Goal: Complete application form: Complete application form

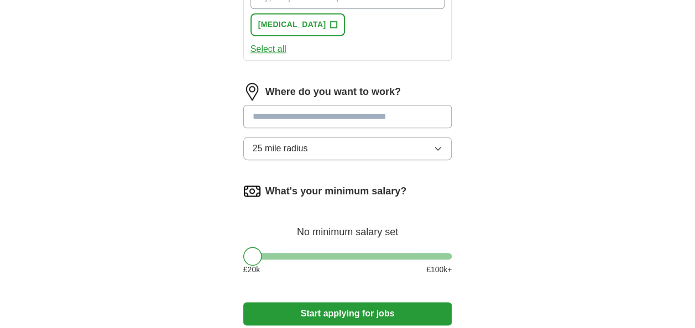
scroll to position [488, 0]
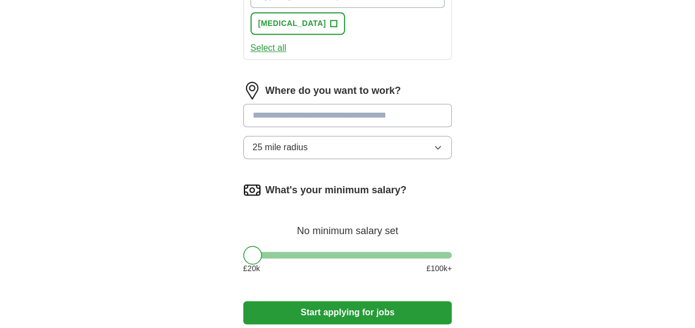
click at [347, 115] on input at bounding box center [347, 115] width 209 height 23
type input "******"
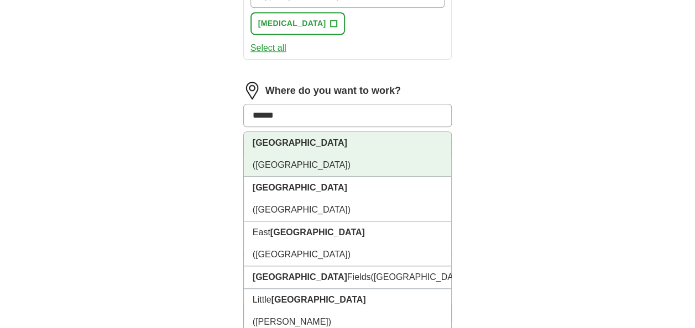
click at [308, 138] on li "[GEOGRAPHIC_DATA] ([GEOGRAPHIC_DATA])" at bounding box center [348, 154] width 208 height 45
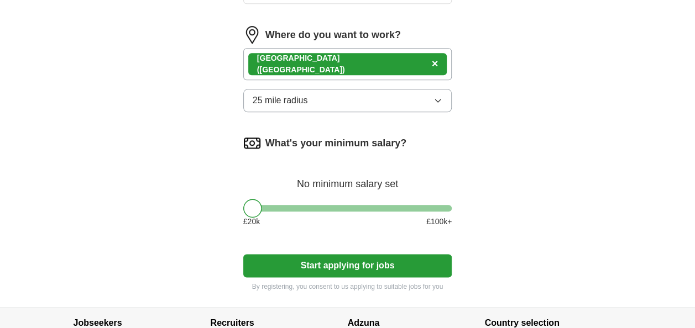
scroll to position [545, 0]
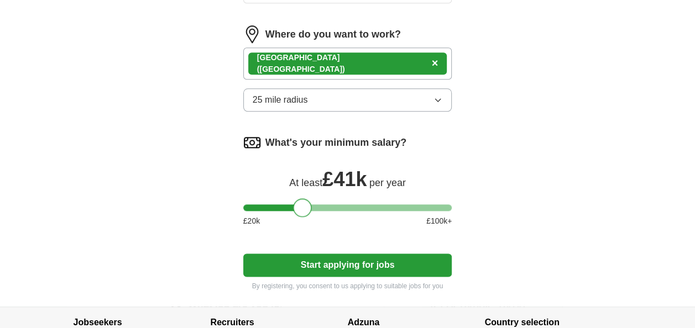
click at [301, 204] on div at bounding box center [347, 207] width 209 height 7
drag, startPoint x: 301, startPoint y: 203, endPoint x: 272, endPoint y: 204, distance: 28.8
click at [272, 204] on div at bounding box center [273, 207] width 19 height 19
click at [275, 204] on div at bounding box center [276, 207] width 19 height 19
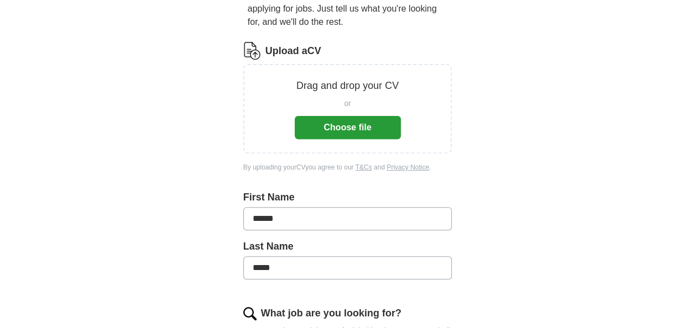
scroll to position [120, 0]
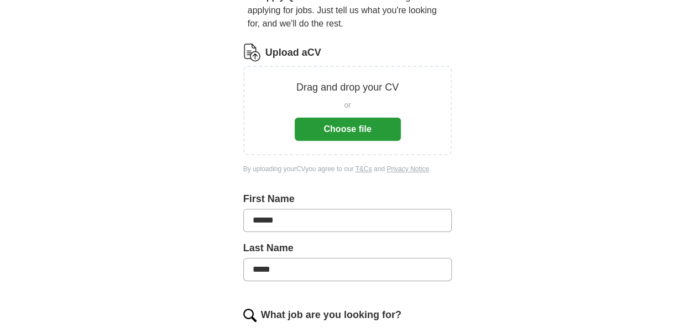
click at [334, 132] on button "Choose file" at bounding box center [348, 129] width 106 height 23
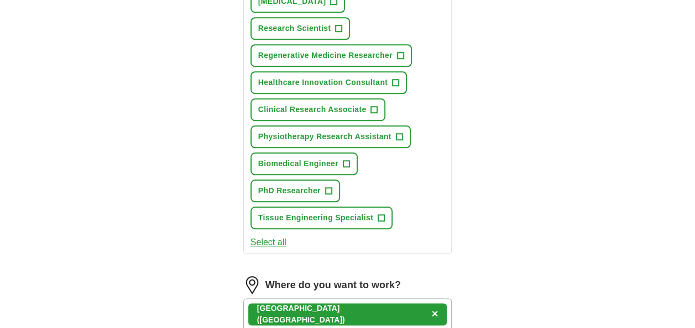
scroll to position [466, 0]
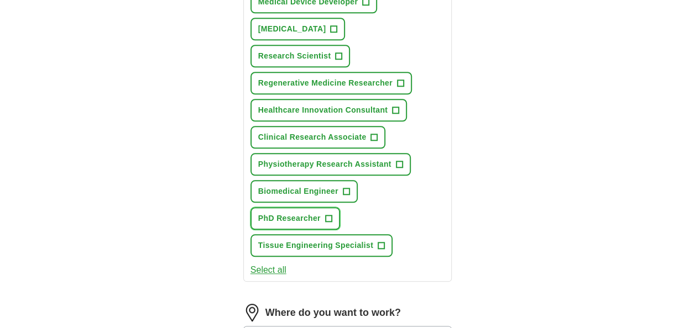
click at [329, 215] on span "+" at bounding box center [328, 218] width 7 height 9
click at [349, 192] on span "+" at bounding box center [346, 191] width 7 height 9
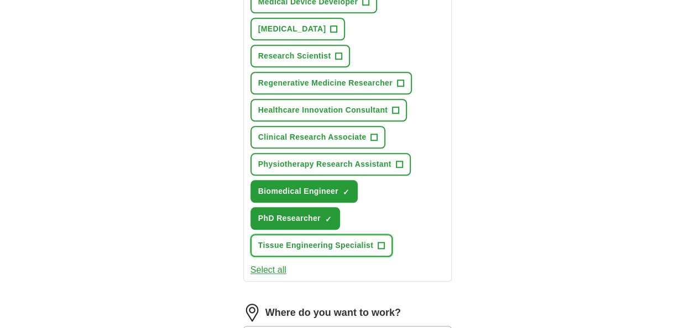
click at [382, 244] on span "+" at bounding box center [380, 245] width 7 height 9
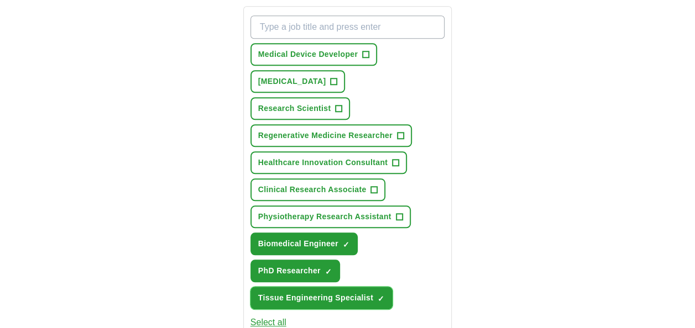
scroll to position [413, 0]
click at [403, 135] on button "Regenerative Medicine Researcher +" at bounding box center [330, 136] width 161 height 23
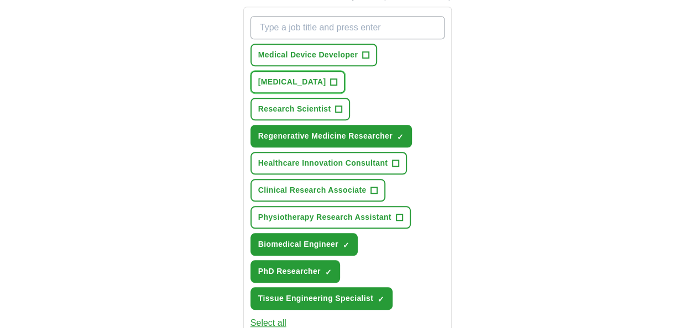
click at [337, 82] on span "+" at bounding box center [333, 82] width 7 height 9
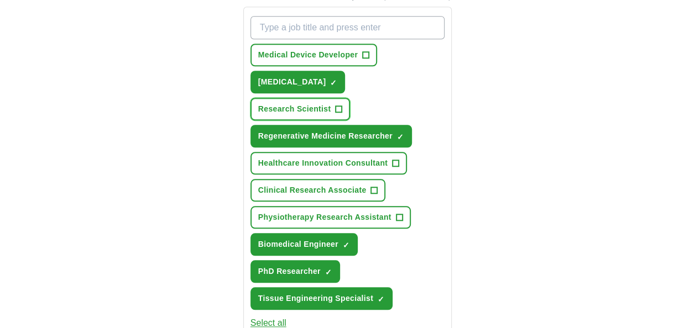
click at [337, 112] on span "+" at bounding box center [338, 109] width 7 height 9
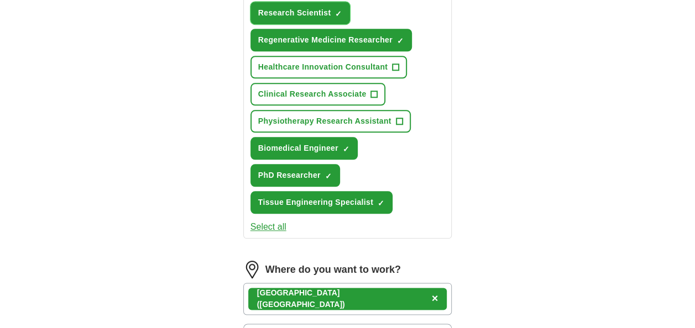
scroll to position [519, 0]
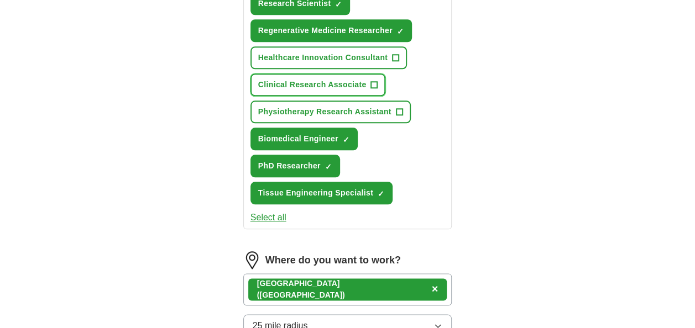
click at [378, 82] on button "Clinical Research Associate +" at bounding box center [317, 84] width 135 height 23
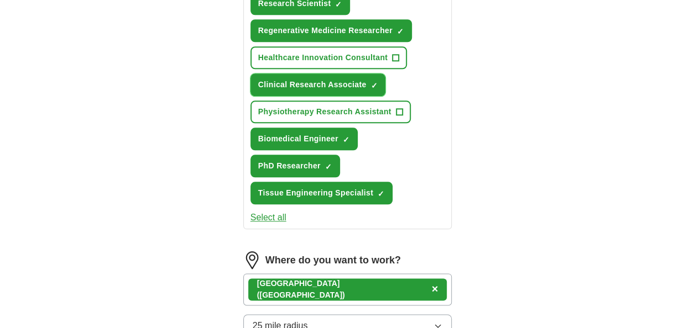
click at [0, 0] on span "×" at bounding box center [0, 0] width 0 height 0
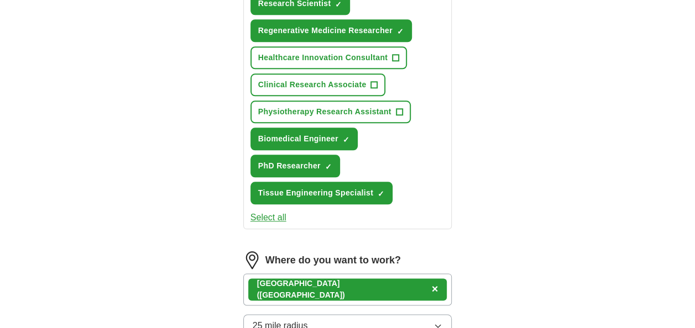
click at [272, 211] on button "Select all" at bounding box center [268, 217] width 36 height 13
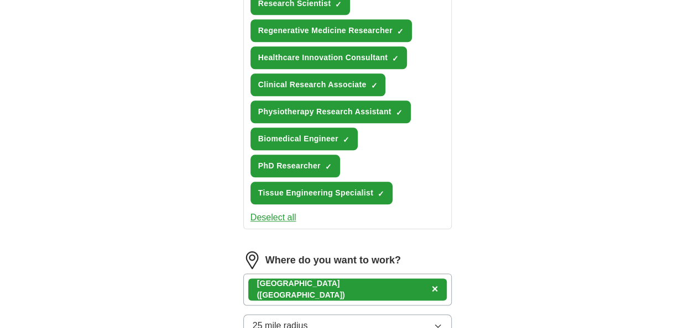
click at [274, 217] on button "Deselect all" at bounding box center [273, 217] width 46 height 13
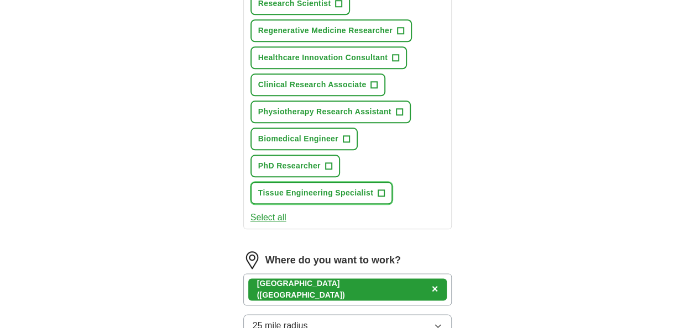
click at [381, 189] on span "+" at bounding box center [380, 193] width 7 height 9
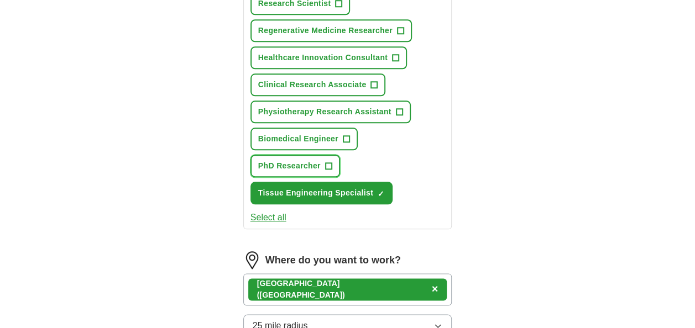
click at [327, 167] on span "+" at bounding box center [328, 166] width 7 height 9
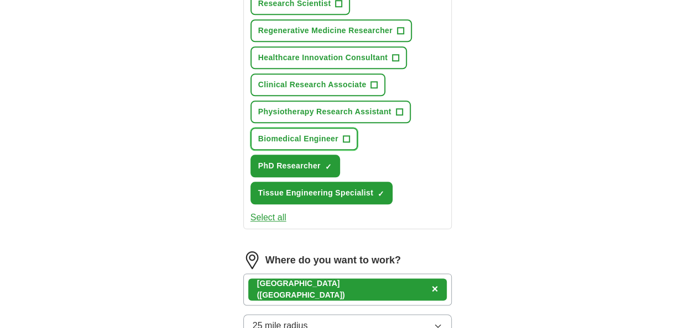
click at [347, 135] on span "+" at bounding box center [346, 139] width 7 height 9
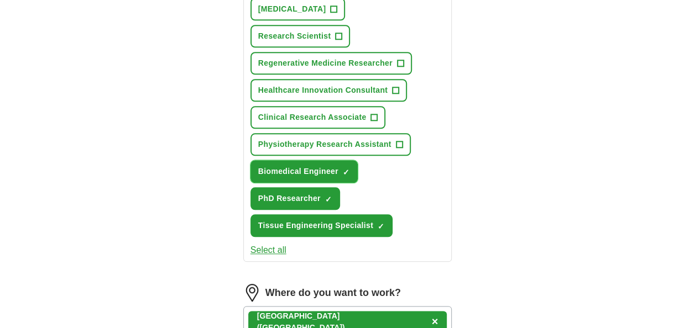
scroll to position [480, 0]
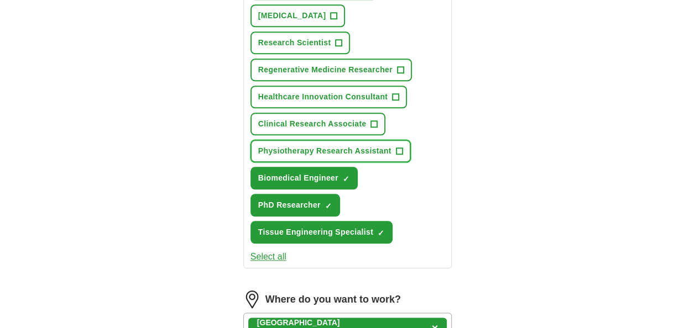
click at [400, 147] on span "+" at bounding box center [399, 151] width 7 height 9
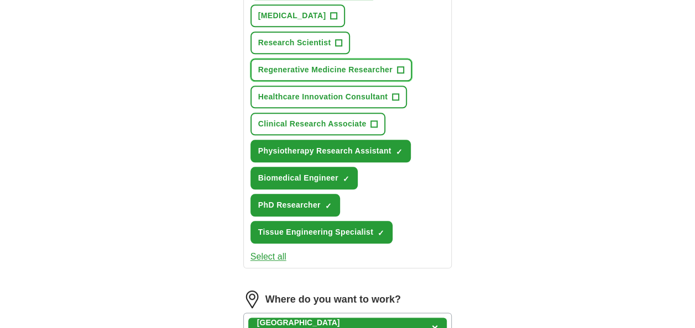
click at [393, 67] on button "Regenerative Medicine Researcher +" at bounding box center [330, 70] width 161 height 23
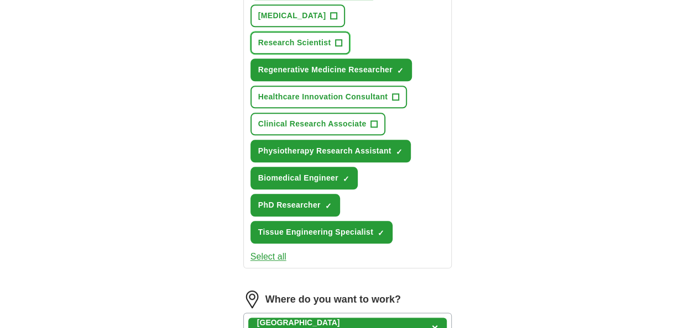
click at [344, 43] on button "Research Scientist +" at bounding box center [300, 42] width 100 height 23
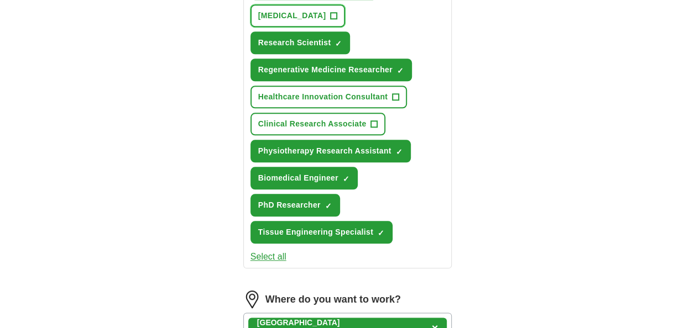
click at [337, 12] on span "+" at bounding box center [333, 16] width 7 height 9
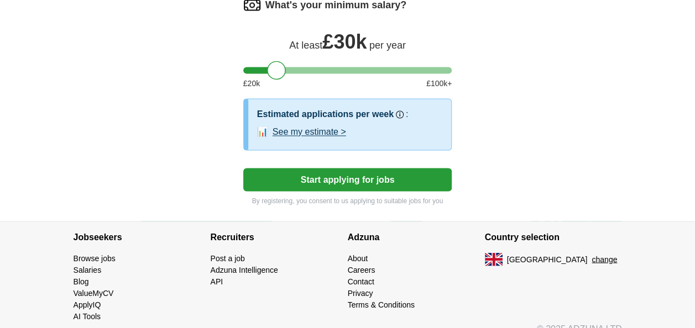
scroll to position [895, 0]
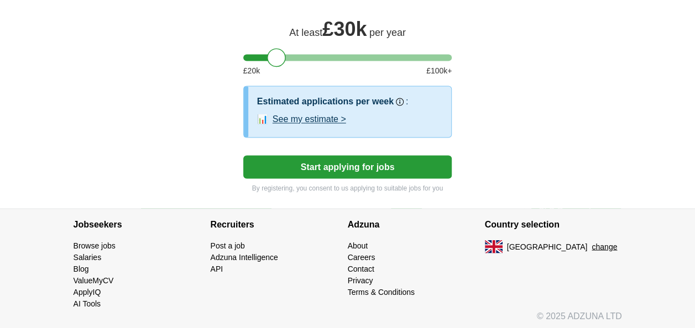
click at [351, 167] on button "Start applying for jobs" at bounding box center [347, 166] width 209 height 23
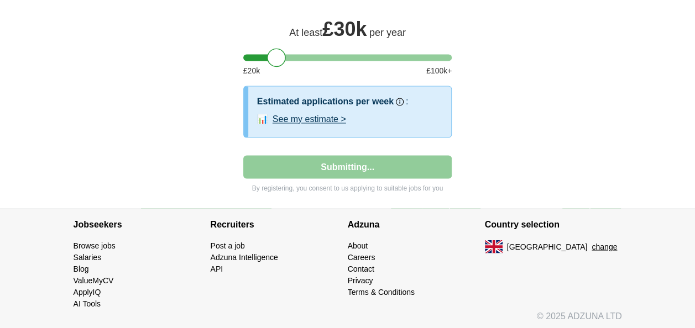
select select "**"
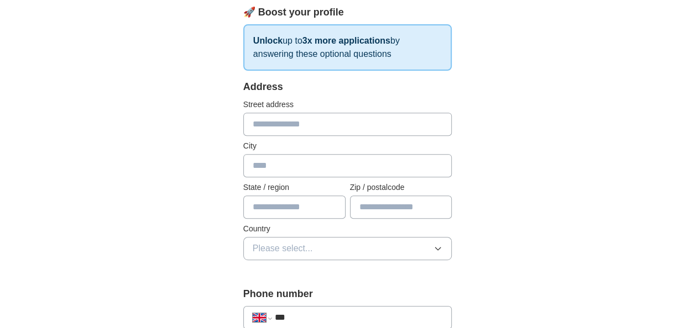
scroll to position [175, 0]
click at [340, 121] on input "text" at bounding box center [347, 123] width 209 height 23
type input "**********"
type input "*********"
type input "********"
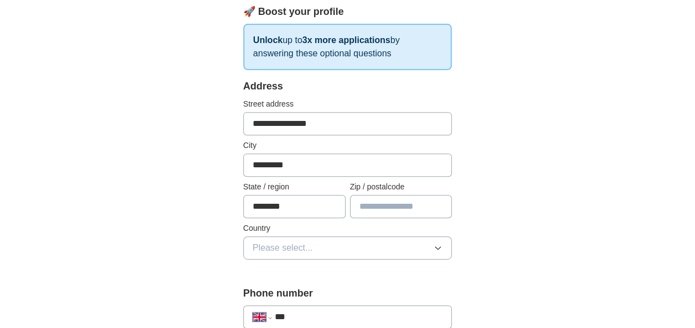
type input "********"
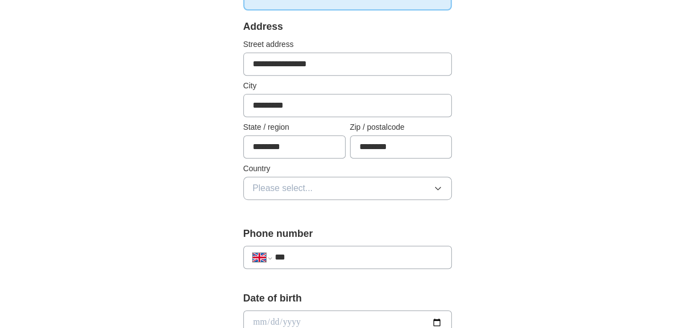
scroll to position [237, 0]
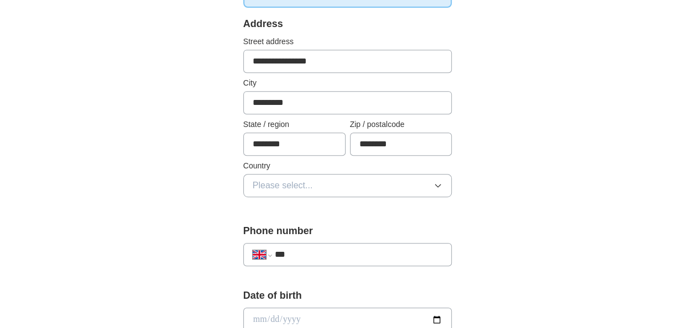
click at [290, 181] on span "Please select..." at bounding box center [283, 185] width 60 height 13
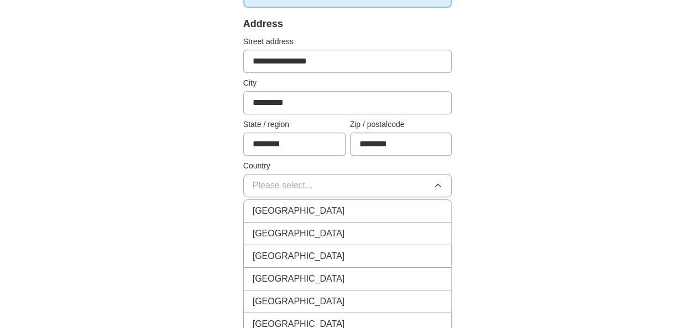
click at [299, 209] on span "[GEOGRAPHIC_DATA]" at bounding box center [299, 210] width 92 height 13
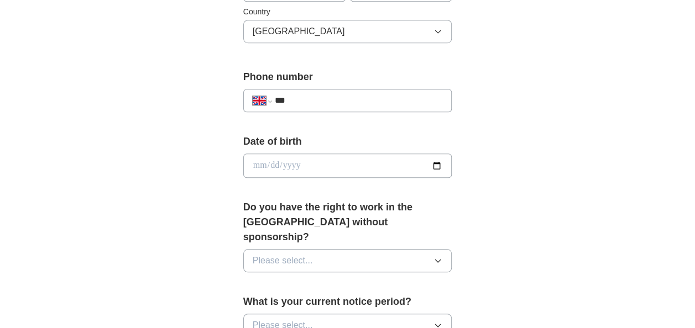
scroll to position [392, 0]
click at [358, 97] on input "***" at bounding box center [359, 99] width 168 height 13
type input "**********"
click at [285, 160] on input "date" at bounding box center [347, 165] width 209 height 24
click at [262, 163] on input "date" at bounding box center [347, 165] width 209 height 24
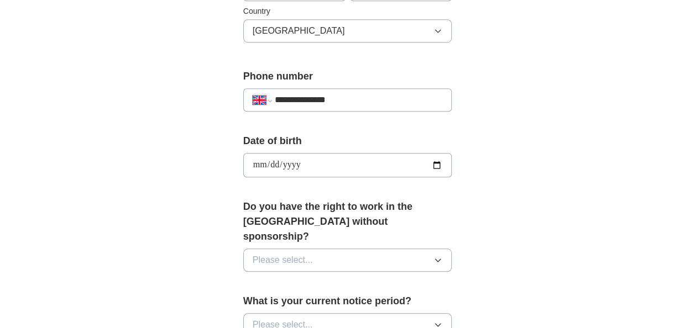
type input "**********"
click at [312, 254] on span "Please select..." at bounding box center [283, 260] width 60 height 13
click at [284, 275] on li "Yes" at bounding box center [348, 286] width 208 height 23
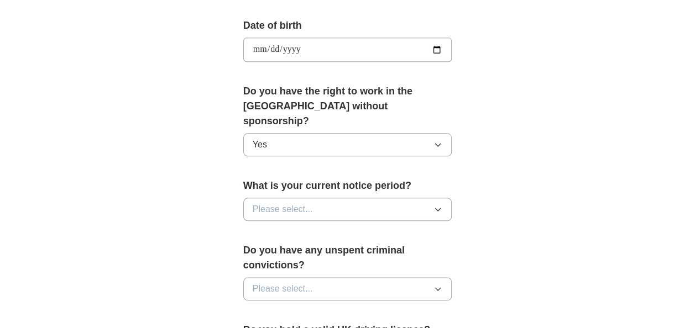
click at [317, 198] on button "Please select..." at bounding box center [347, 209] width 209 height 23
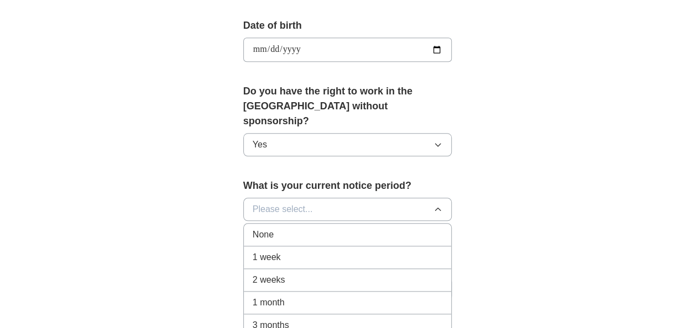
click at [283, 296] on span "1 month" at bounding box center [269, 302] width 32 height 13
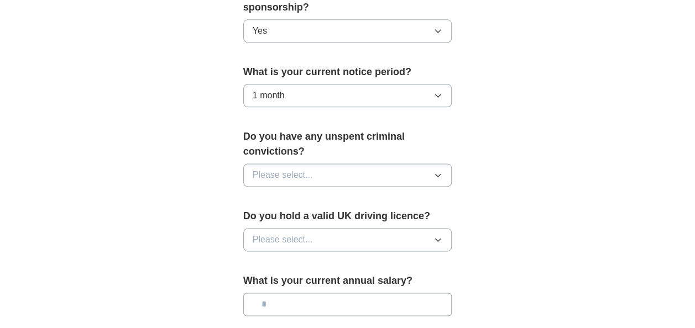
scroll to position [624, 0]
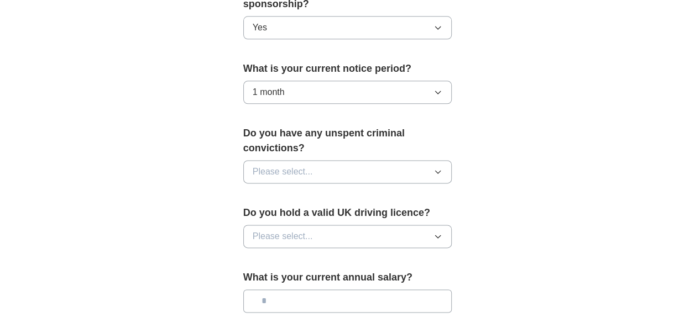
click at [325, 160] on button "Please select..." at bounding box center [347, 171] width 209 height 23
click at [270, 213] on div "No" at bounding box center [348, 219] width 190 height 13
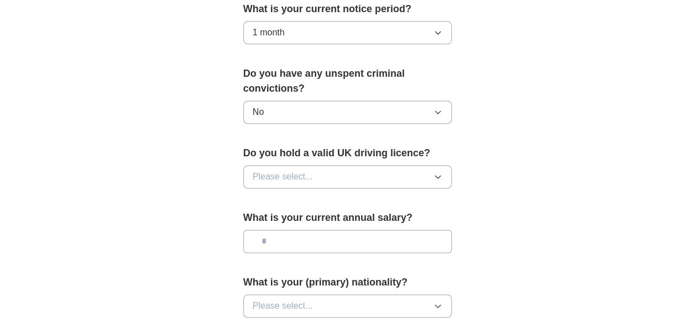
scroll to position [685, 0]
click at [298, 166] on button "Please select..." at bounding box center [347, 176] width 209 height 23
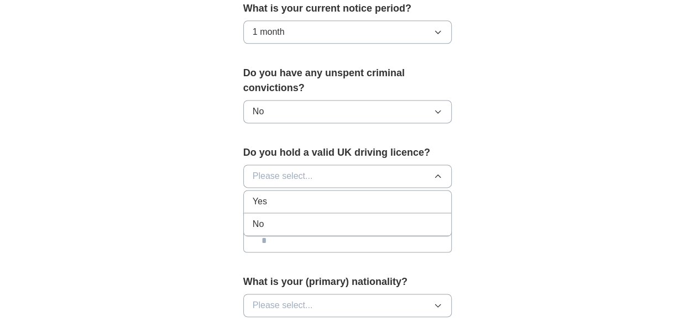
click at [271, 195] on div "Yes" at bounding box center [348, 201] width 190 height 13
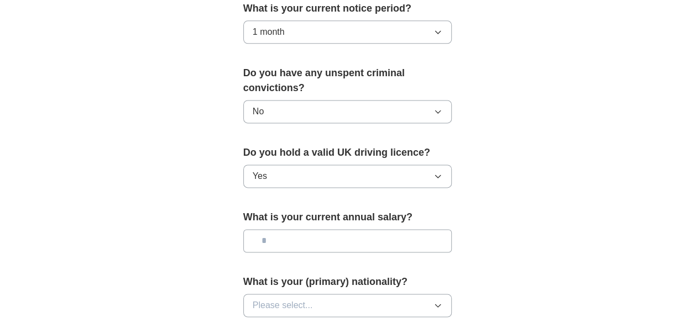
click at [299, 229] on input "text" at bounding box center [347, 240] width 209 height 23
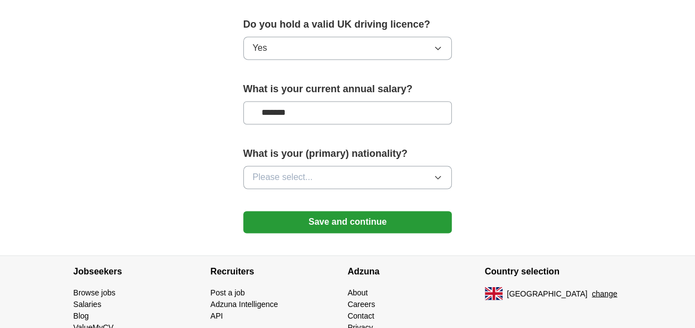
type input "*******"
click at [360, 166] on button "Please select..." at bounding box center [347, 177] width 209 height 23
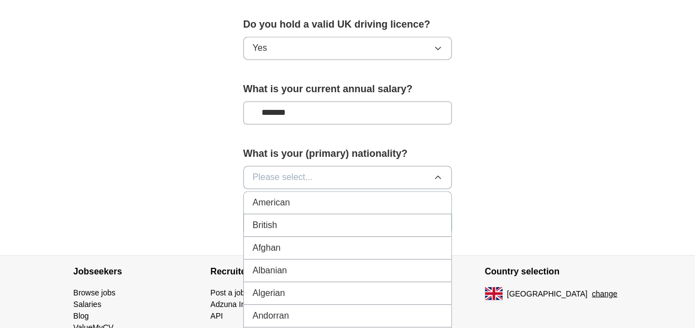
click at [297, 219] on div "British" at bounding box center [348, 225] width 190 height 13
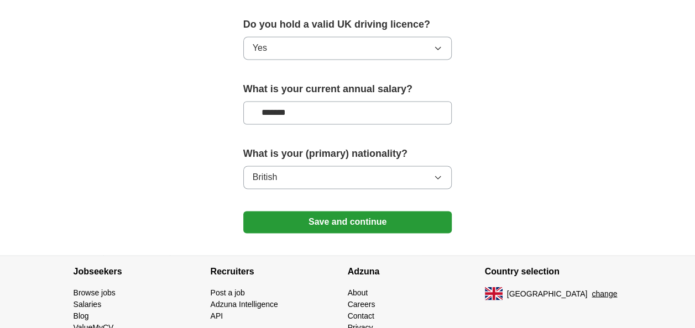
click at [348, 211] on button "Save and continue" at bounding box center [347, 222] width 209 height 22
